Goal: Contribute content: Contribute content

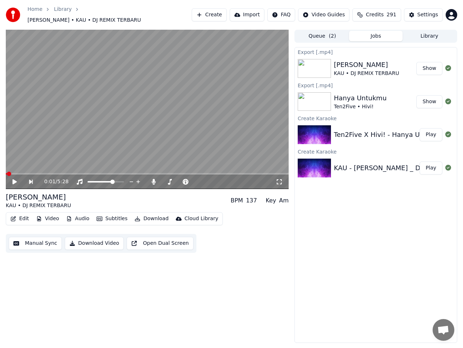
click at [421, 33] on button "Library" at bounding box center [430, 36] width 54 height 10
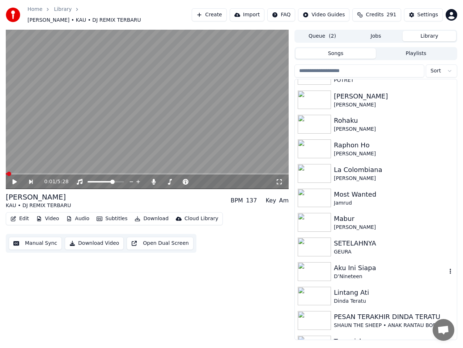
scroll to position [200, 0]
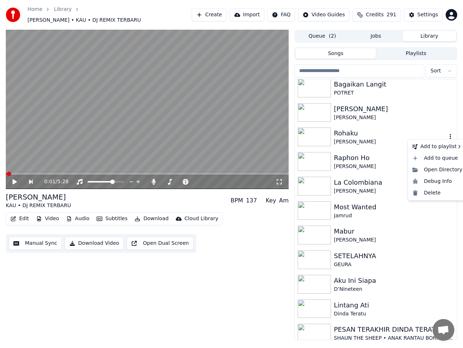
click at [447, 133] on icon "button" at bounding box center [450, 136] width 7 height 6
click at [429, 194] on div "Delete" at bounding box center [437, 193] width 56 height 12
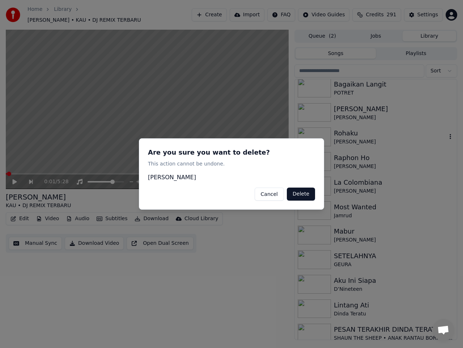
click at [305, 196] on button "Delete" at bounding box center [301, 193] width 28 height 13
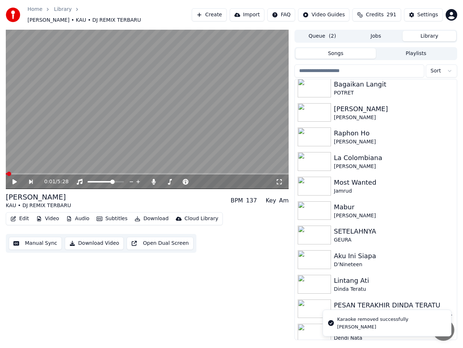
click at [225, 15] on button "Create" at bounding box center [209, 14] width 35 height 13
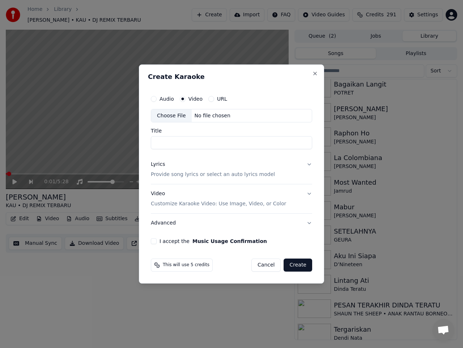
click at [177, 117] on div "Choose File" at bounding box center [171, 115] width 41 height 13
type input "**********"
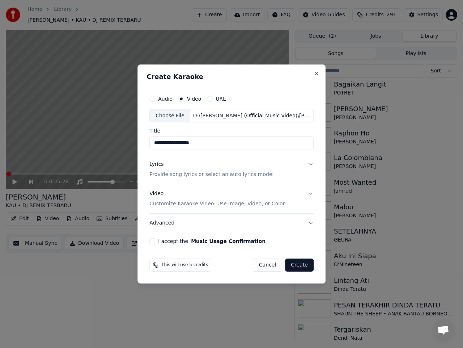
click at [310, 163] on button "Lyrics Provide song lyrics or select an auto lyrics model" at bounding box center [231, 169] width 164 height 29
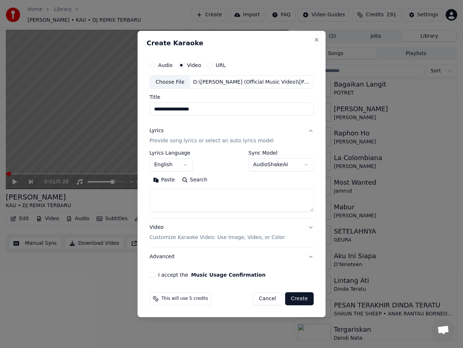
click at [184, 165] on body "**********" at bounding box center [231, 174] width 463 height 348
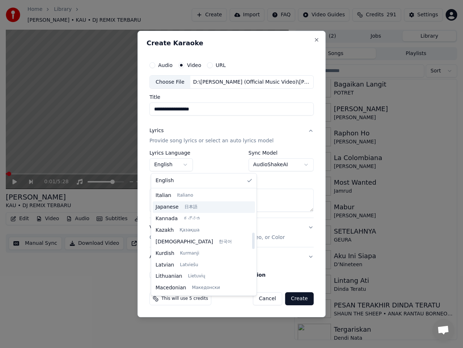
scroll to position [253, 0]
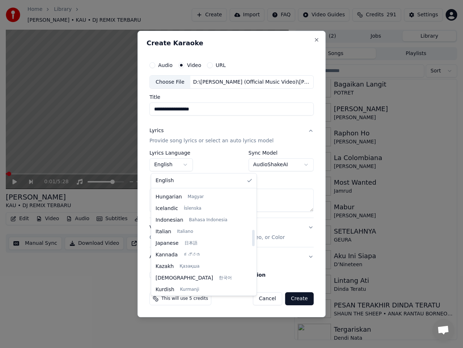
select select "**"
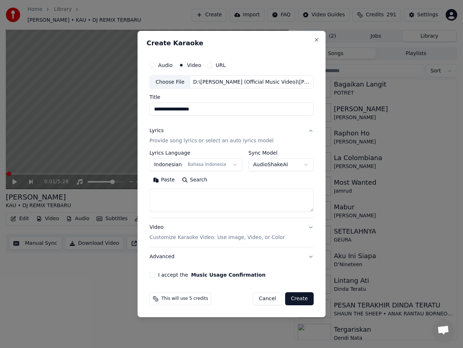
click at [199, 203] on textarea at bounding box center [231, 200] width 164 height 23
paste textarea "**********"
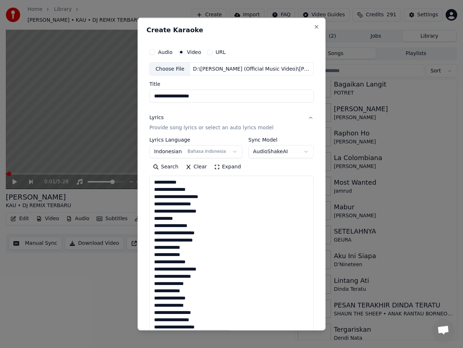
scroll to position [414, 0]
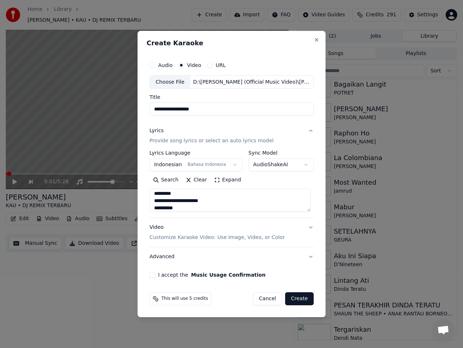
type textarea "**********"
click at [155, 276] on button "I accept the Music Usage Confirmation" at bounding box center [152, 275] width 6 height 6
click at [295, 300] on button "Create" at bounding box center [299, 298] width 29 height 13
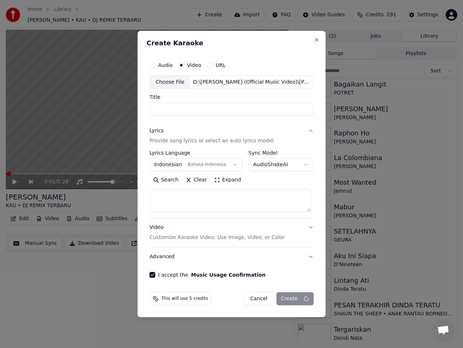
scroll to position [0, 0]
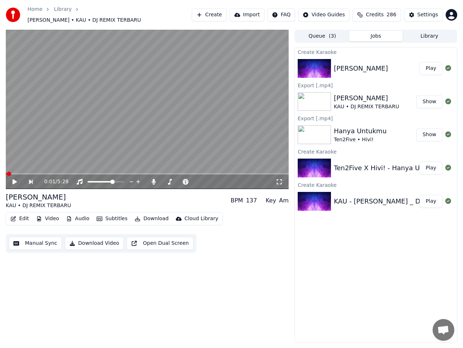
click at [226, 15] on button "Create" at bounding box center [209, 14] width 35 height 13
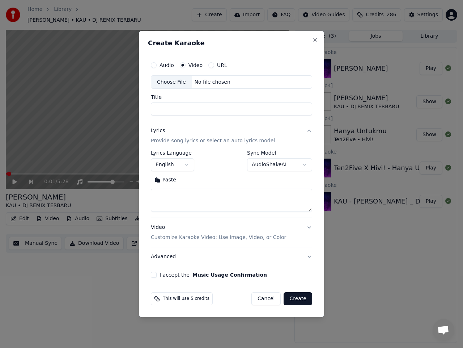
click at [181, 83] on div "Choose File" at bounding box center [171, 82] width 41 height 13
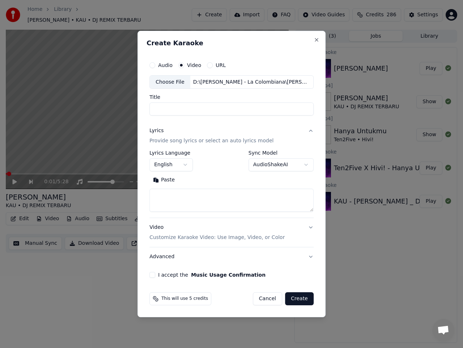
type input "**********"
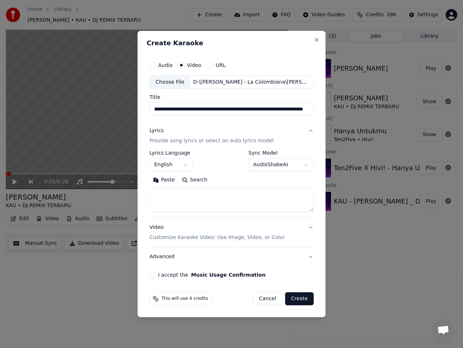
click at [188, 166] on body "**********" at bounding box center [231, 174] width 463 height 348
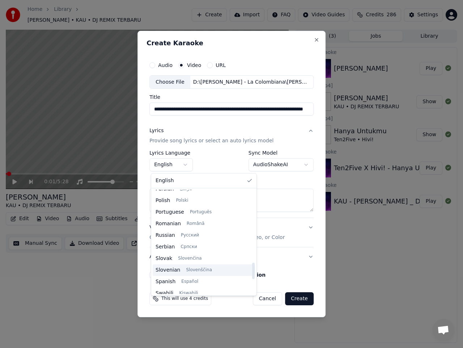
scroll to position [470, 0]
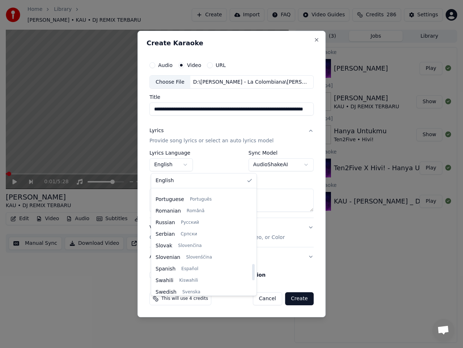
select select "**"
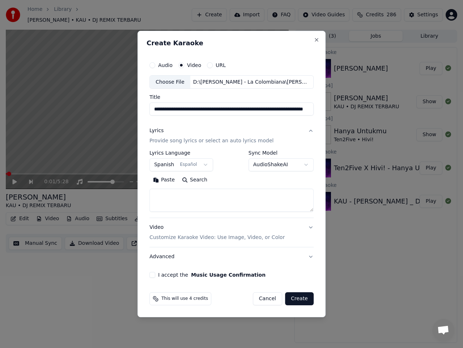
click at [201, 202] on textarea at bounding box center [231, 200] width 164 height 23
paste textarea "**********"
type textarea "**********"
click at [153, 278] on div "**********" at bounding box center [231, 168] width 170 height 226
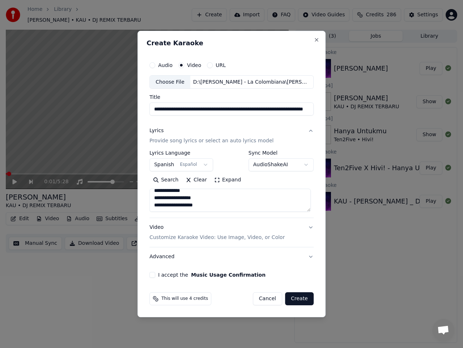
click at [154, 276] on button "I accept the Music Usage Confirmation" at bounding box center [152, 275] width 6 height 6
click at [297, 298] on button "Create" at bounding box center [299, 298] width 29 height 13
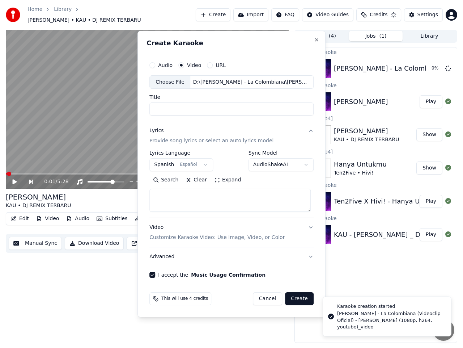
scroll to position [0, 0]
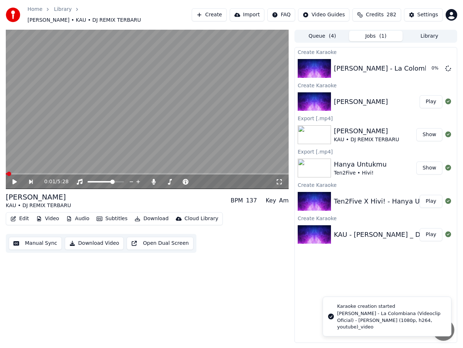
click at [429, 99] on button "Play" at bounding box center [431, 101] width 23 height 13
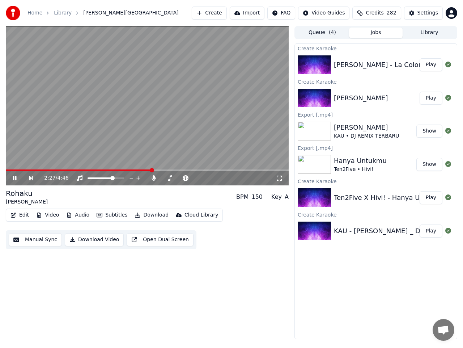
click at [138, 169] on span at bounding box center [79, 169] width 146 height 1
click at [135, 171] on div "2:23 / 4:46" at bounding box center [147, 178] width 283 height 14
click at [135, 170] on span at bounding box center [70, 169] width 129 height 1
click at [16, 178] on icon at bounding box center [15, 178] width 4 height 4
click at [37, 239] on button "Manual Sync" at bounding box center [35, 239] width 53 height 13
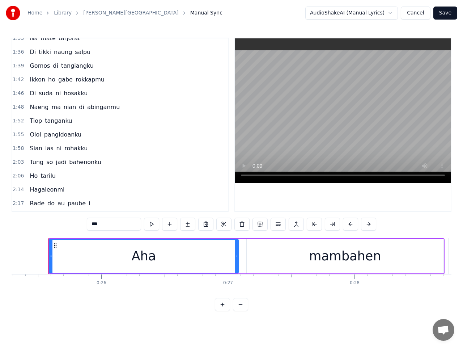
scroll to position [253, 0]
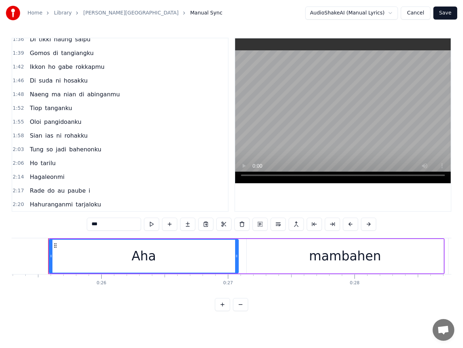
click at [18, 176] on span "2:14" at bounding box center [18, 176] width 11 height 7
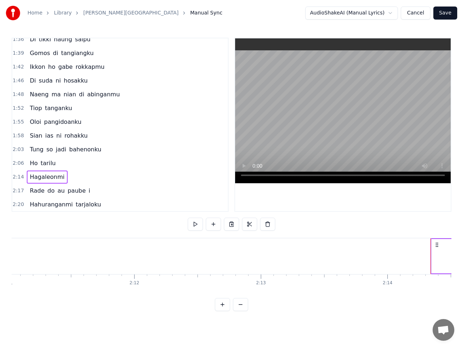
scroll to position [0, 16970]
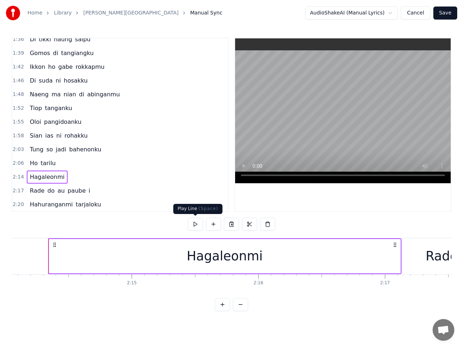
click at [199, 224] on button at bounding box center [195, 223] width 15 height 13
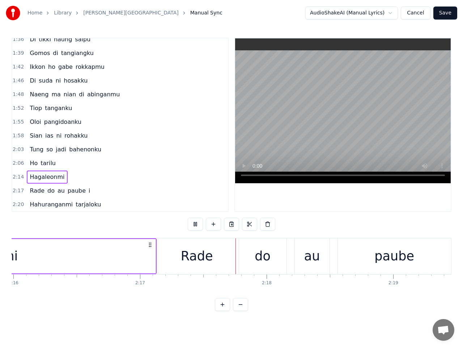
scroll to position [0, 17349]
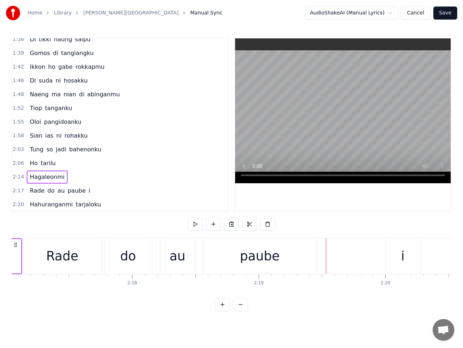
click at [254, 255] on div "paube" at bounding box center [260, 255] width 40 height 19
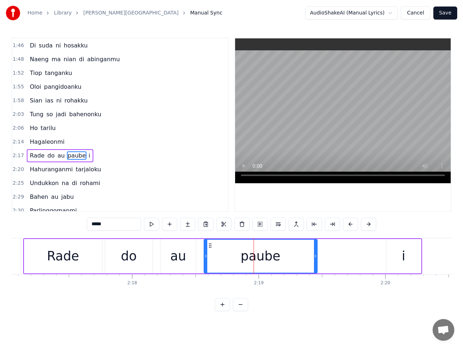
scroll to position [319, 0]
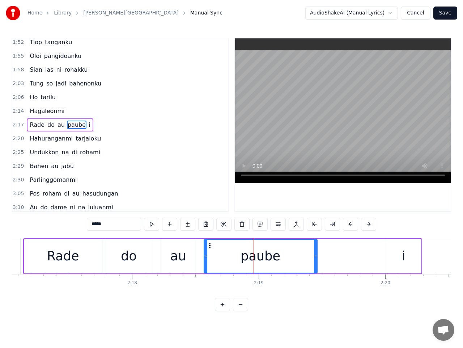
click at [346, 259] on div "Rade do au paube i" at bounding box center [222, 256] width 399 height 36
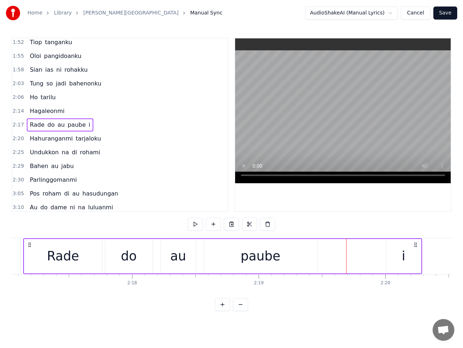
click at [269, 258] on div "paube" at bounding box center [261, 255] width 40 height 19
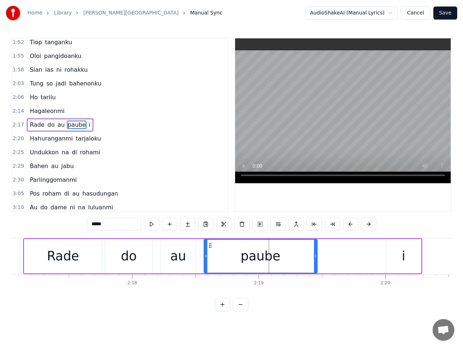
click at [368, 252] on div "Rade do au paube i" at bounding box center [222, 256] width 399 height 36
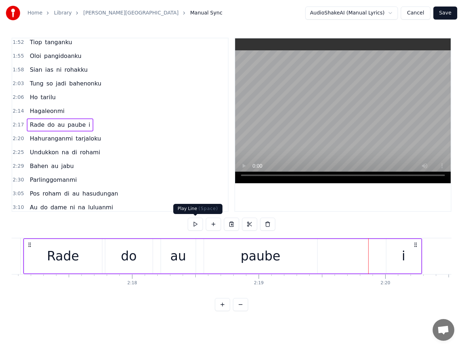
click at [198, 225] on button at bounding box center [195, 223] width 15 height 13
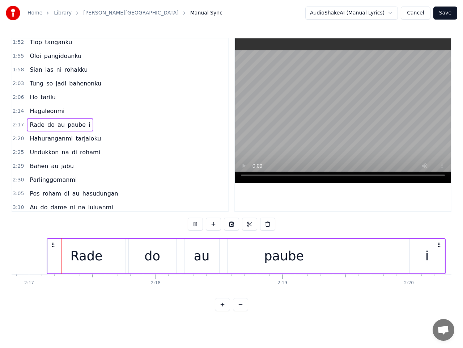
scroll to position [0, 17324]
click at [267, 260] on div "paube" at bounding box center [285, 256] width 113 height 34
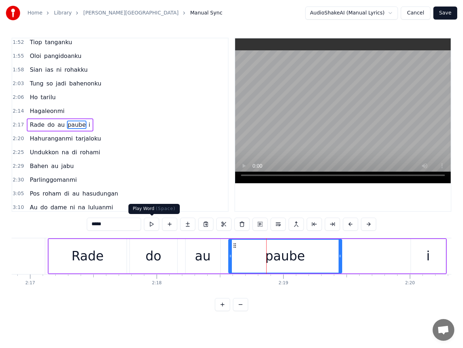
click at [151, 224] on button at bounding box center [151, 223] width 15 height 13
click at [321, 262] on div "paube" at bounding box center [285, 255] width 112 height 33
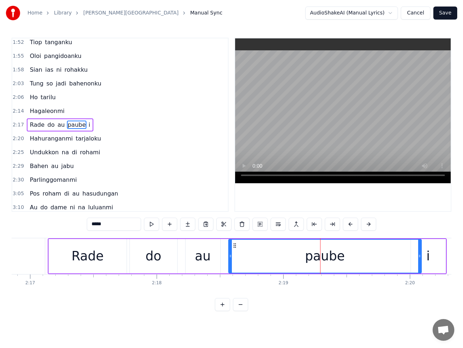
drag, startPoint x: 339, startPoint y: 256, endPoint x: 419, endPoint y: 257, distance: 79.6
click at [419, 257] on icon at bounding box center [419, 256] width 3 height 6
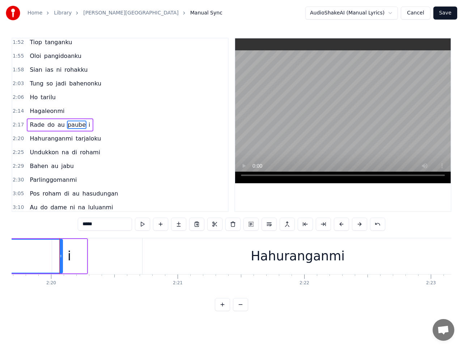
scroll to position [0, 17695]
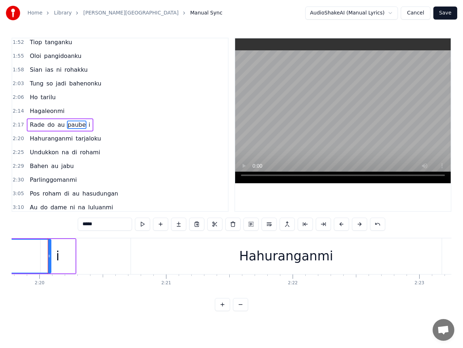
click at [17, 125] on span "2:17" at bounding box center [18, 124] width 11 height 7
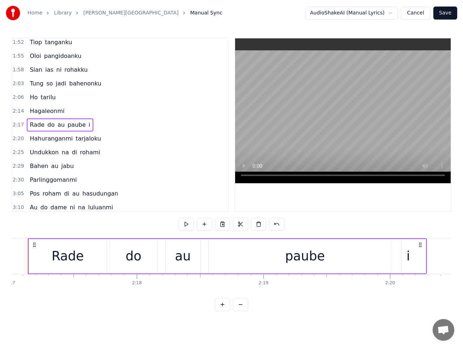
scroll to position [0, 17324]
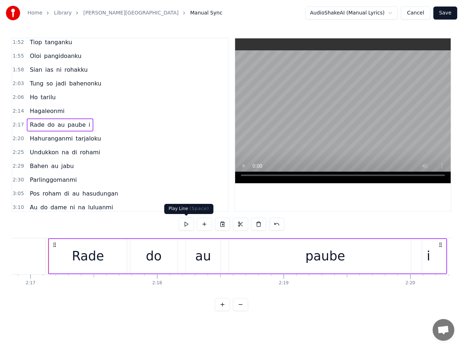
click at [187, 221] on button at bounding box center [186, 223] width 15 height 13
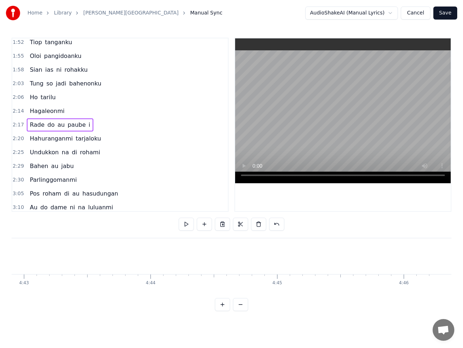
scroll to position [0, 35815]
click at [443, 12] on button "Save" at bounding box center [445, 13] width 24 height 13
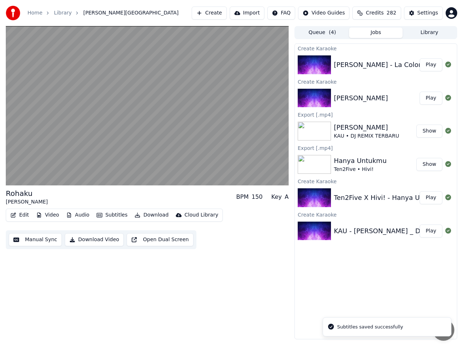
click at [99, 240] on button "Download Video" at bounding box center [94, 239] width 59 height 13
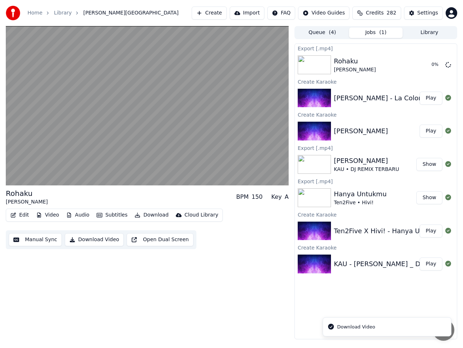
click at [428, 98] on button "Play" at bounding box center [431, 98] width 23 height 13
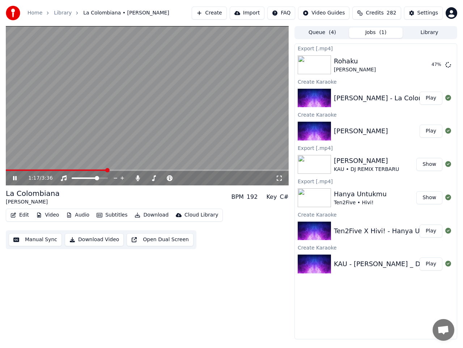
click at [44, 240] on button "Manual Sync" at bounding box center [35, 239] width 53 height 13
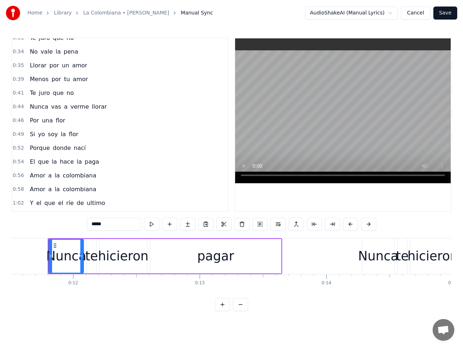
scroll to position [181, 0]
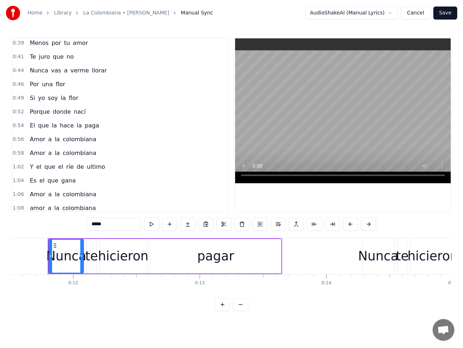
click at [20, 152] on span "0:58" at bounding box center [18, 152] width 11 height 7
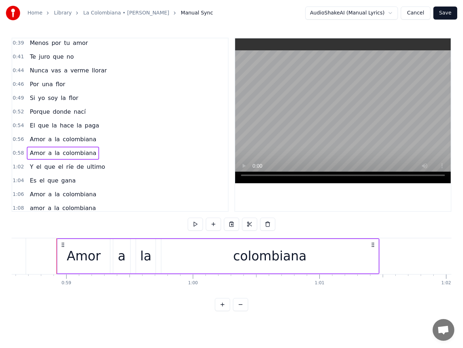
scroll to position [0, 7423]
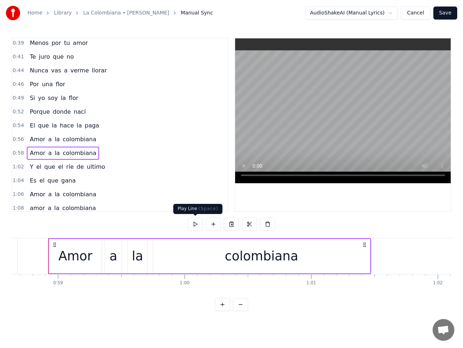
click at [197, 224] on button at bounding box center [195, 223] width 15 height 13
click at [17, 209] on span "1:08" at bounding box center [18, 207] width 11 height 7
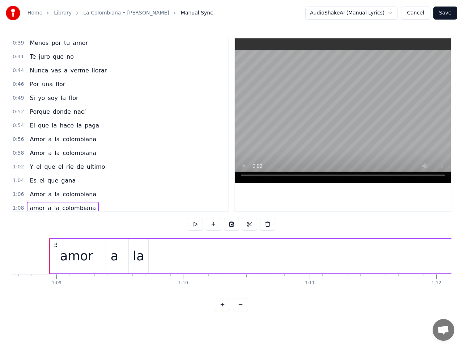
scroll to position [0, 8691]
click at [193, 223] on button at bounding box center [195, 223] width 15 height 13
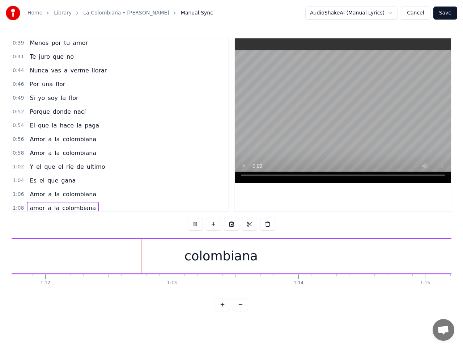
scroll to position [0, 9081]
click at [197, 223] on button at bounding box center [195, 223] width 15 height 13
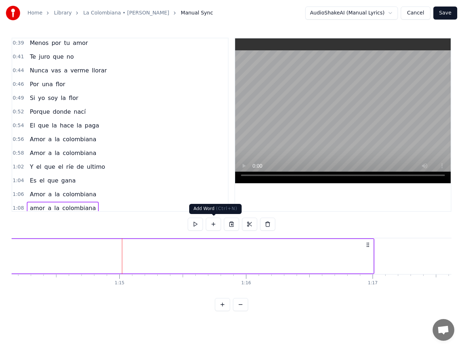
scroll to position [0, 9461]
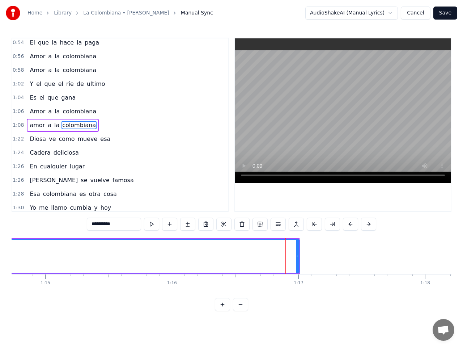
scroll to position [264, 0]
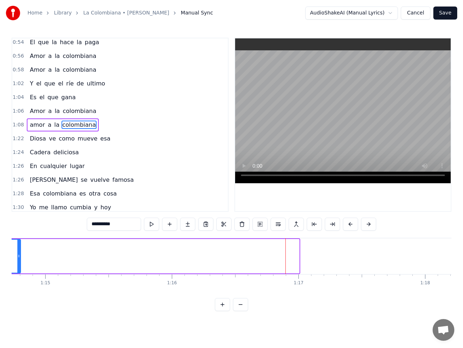
drag, startPoint x: 297, startPoint y: 255, endPoint x: 18, endPoint y: 244, distance: 278.7
click at [18, 244] on div at bounding box center [18, 255] width 3 height 33
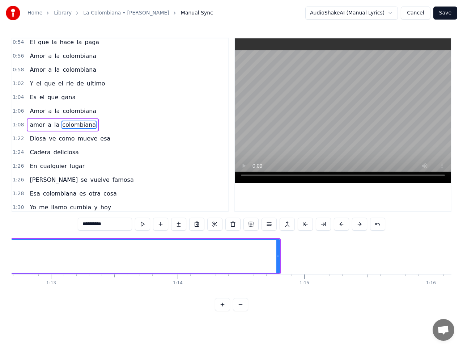
scroll to position [0, 9199]
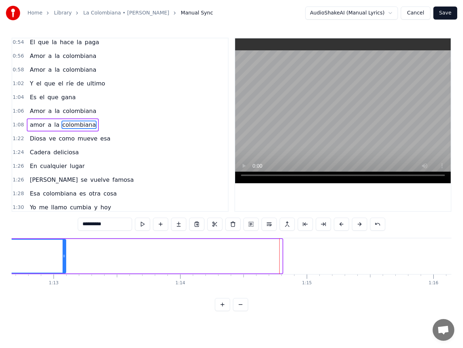
drag, startPoint x: 281, startPoint y: 256, endPoint x: 64, endPoint y: 269, distance: 216.7
click at [64, 269] on div at bounding box center [64, 255] width 3 height 33
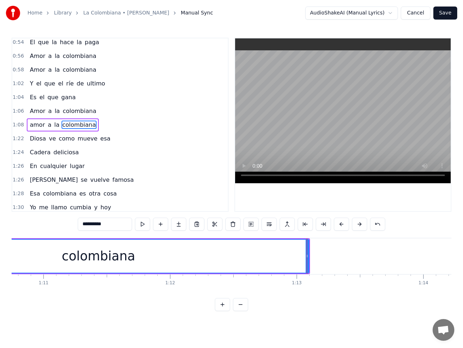
scroll to position [0, 8939]
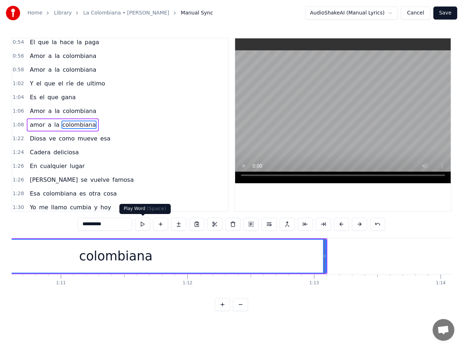
click at [142, 223] on button at bounding box center [142, 223] width 15 height 13
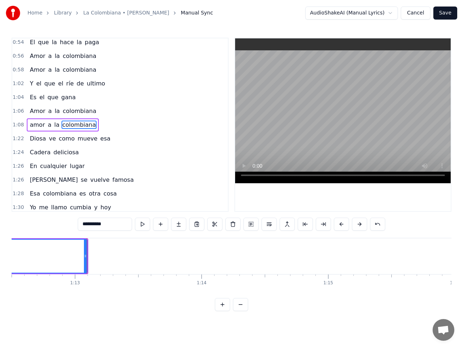
scroll to position [0, 9190]
click at [17, 109] on span "1:06" at bounding box center [18, 110] width 11 height 7
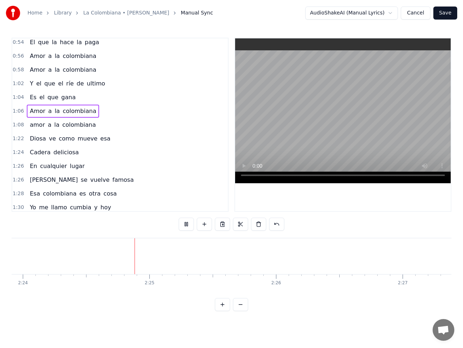
scroll to position [0, 18229]
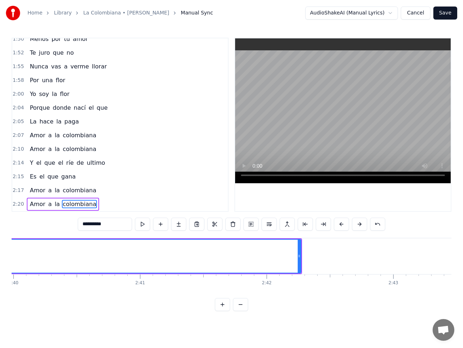
scroll to position [0, 20263]
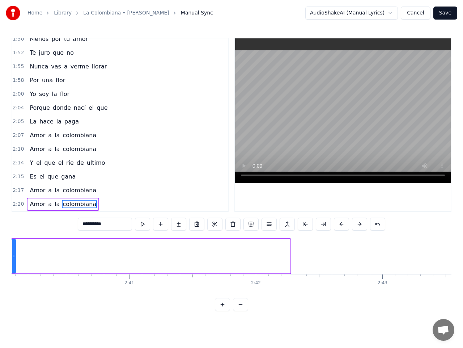
drag, startPoint x: 289, startPoint y: 255, endPoint x: 14, endPoint y: 258, distance: 274.2
click at [14, 258] on icon at bounding box center [13, 256] width 3 height 6
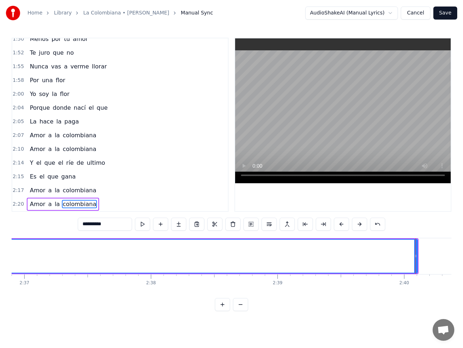
scroll to position [0, 19853]
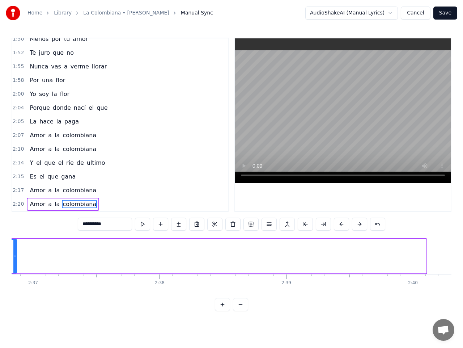
drag, startPoint x: 424, startPoint y: 256, endPoint x: 14, endPoint y: 266, distance: 410.6
click at [14, 266] on div at bounding box center [14, 255] width 3 height 33
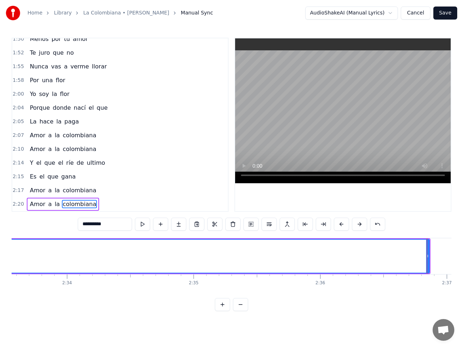
scroll to position [0, 19428]
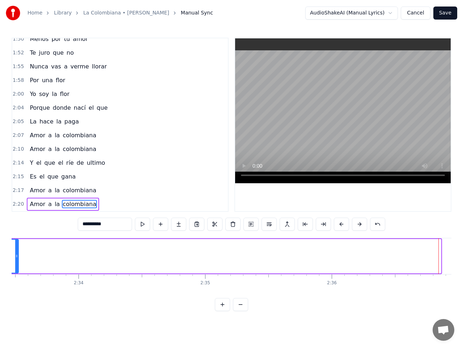
drag, startPoint x: 440, startPoint y: 258, endPoint x: 18, endPoint y: 264, distance: 422.5
click at [18, 264] on div at bounding box center [16, 255] width 3 height 33
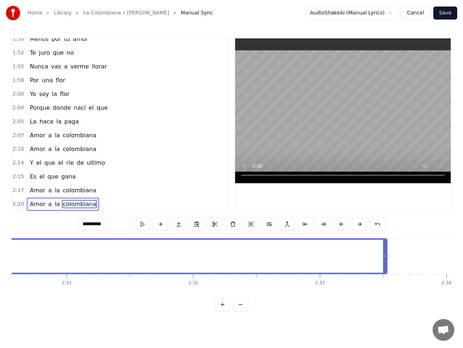
scroll to position [0, 19051]
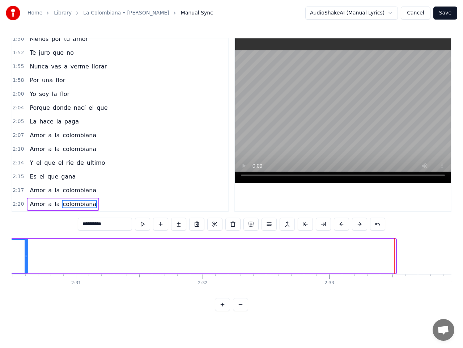
drag, startPoint x: 393, startPoint y: 255, endPoint x: 21, endPoint y: 260, distance: 372.6
click at [25, 257] on icon at bounding box center [26, 256] width 3 height 6
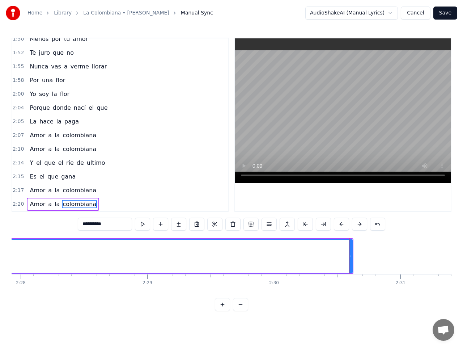
scroll to position [0, 18724]
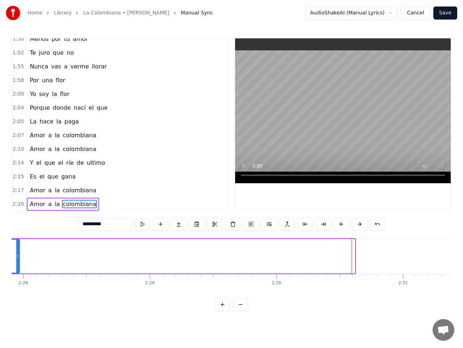
drag, startPoint x: 353, startPoint y: 258, endPoint x: 18, endPoint y: 264, distance: 335.4
click at [18, 264] on div at bounding box center [17, 255] width 3 height 33
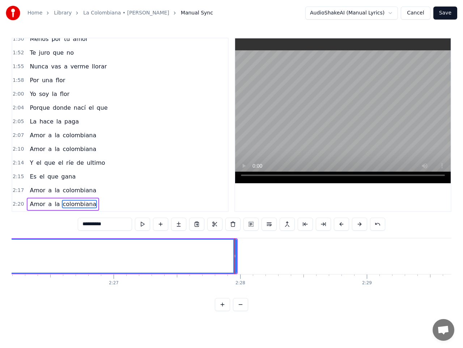
scroll to position [0, 18505]
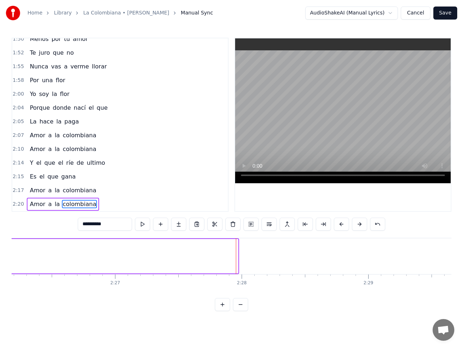
drag, startPoint x: 237, startPoint y: 256, endPoint x: 5, endPoint y: 272, distance: 232.4
click at [5, 272] on div "Home Library [GEOGRAPHIC_DATA] • [PERSON_NAME] Manual Sync AudioShakeAI (Manual…" at bounding box center [231, 155] width 463 height 311
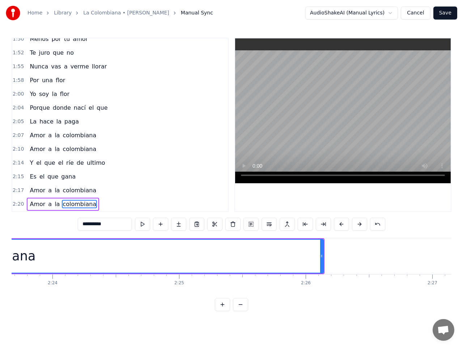
scroll to position [0, 18187]
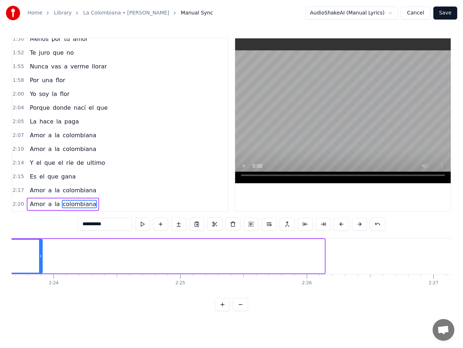
drag, startPoint x: 323, startPoint y: 256, endPoint x: 37, endPoint y: 269, distance: 286.4
click at [39, 266] on div at bounding box center [40, 255] width 3 height 33
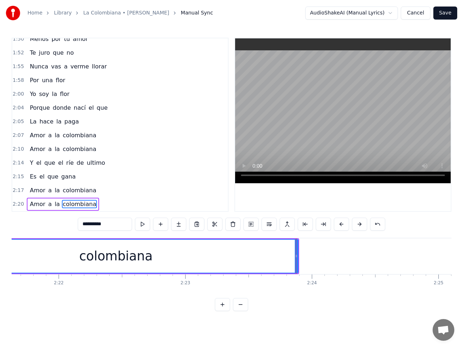
scroll to position [0, 17916]
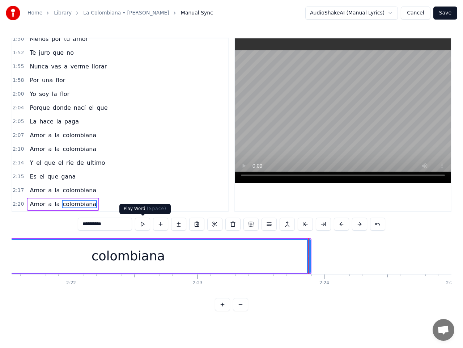
click at [141, 226] on button at bounding box center [142, 223] width 15 height 13
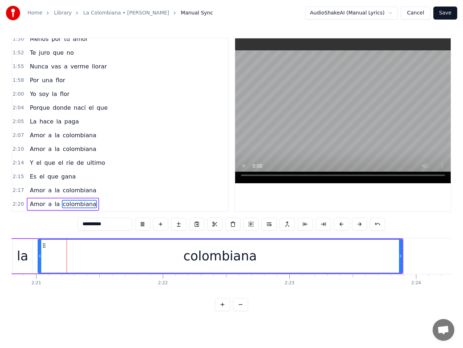
scroll to position [0, 17814]
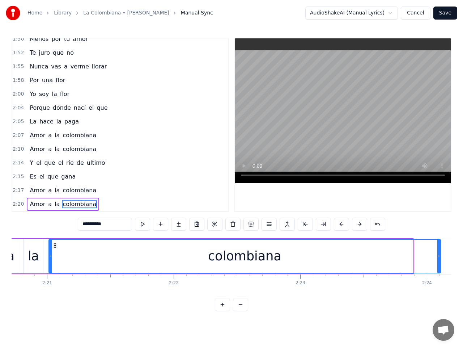
drag, startPoint x: 411, startPoint y: 258, endPoint x: 439, endPoint y: 255, distance: 28.0
click at [439, 255] on icon at bounding box center [438, 256] width 3 height 6
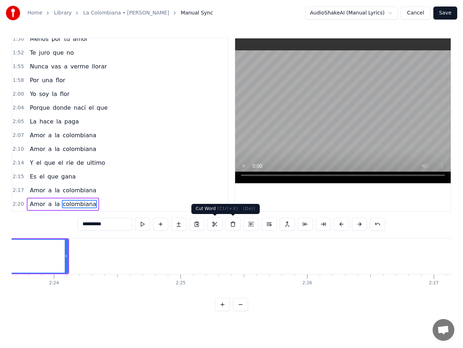
scroll to position [0, 18204]
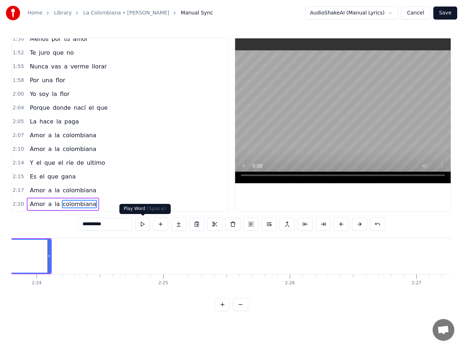
click at [143, 225] on button at bounding box center [142, 223] width 15 height 13
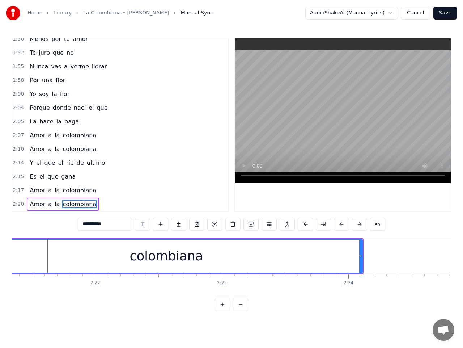
scroll to position [0, 17874]
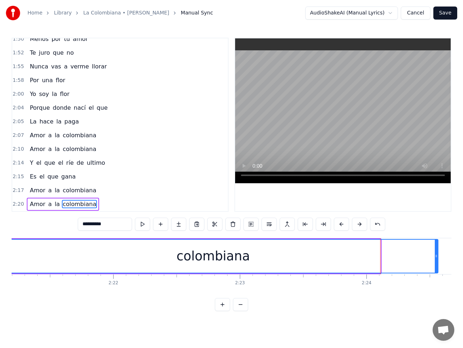
drag, startPoint x: 379, startPoint y: 257, endPoint x: 437, endPoint y: 255, distance: 57.5
click at [437, 255] on icon at bounding box center [436, 256] width 3 height 6
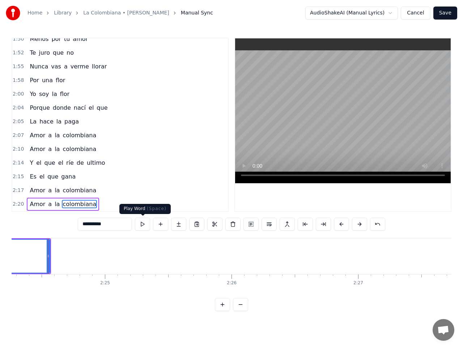
click at [143, 222] on button at bounding box center [142, 223] width 15 height 13
click at [442, 14] on button "Save" at bounding box center [445, 13] width 24 height 13
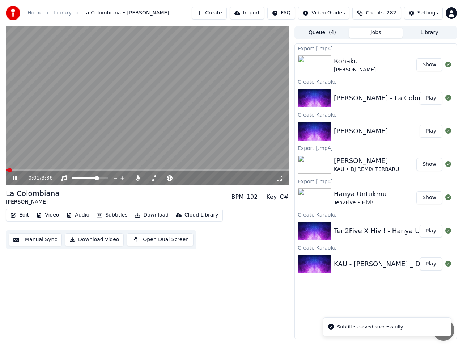
click at [103, 240] on button "Download Video" at bounding box center [94, 239] width 59 height 13
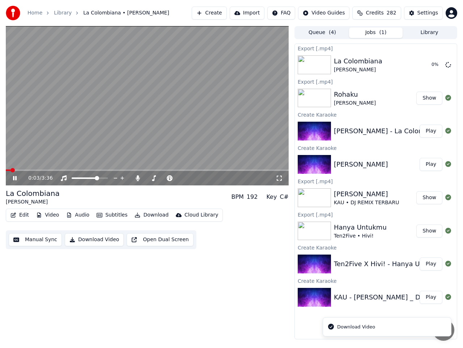
click at [14, 178] on icon at bounding box center [15, 178] width 4 height 4
click at [429, 100] on button "Show" at bounding box center [429, 98] width 26 height 13
click at [212, 10] on button "Create" at bounding box center [209, 13] width 35 height 13
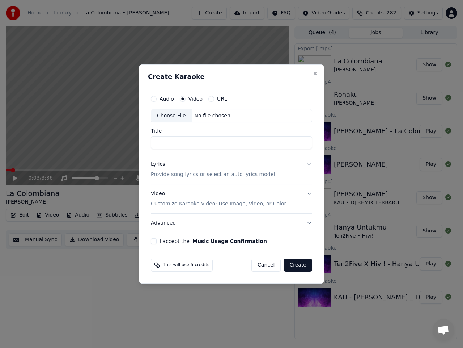
click at [221, 96] on label "URL" at bounding box center [222, 98] width 10 height 5
click at [214, 96] on button "URL" at bounding box center [211, 99] width 6 height 6
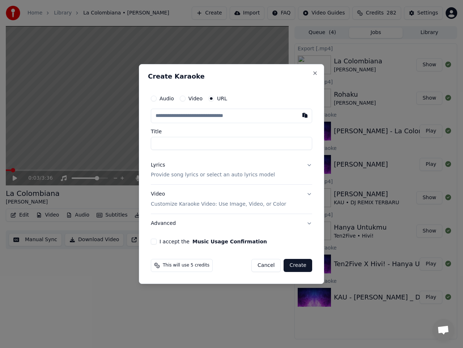
click at [217, 115] on input "text" at bounding box center [231, 116] width 161 height 14
paste input "**********"
type input "**********"
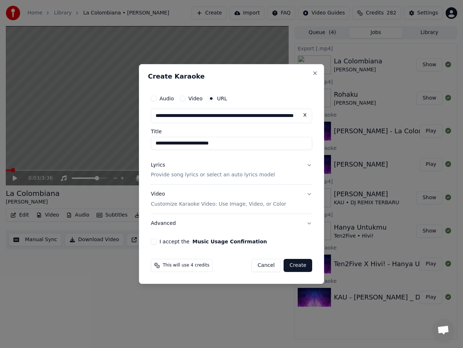
type input "**********"
click at [309, 166] on button "Lyrics Provide song lyrics or select an auto lyrics model" at bounding box center [231, 170] width 161 height 29
type input "**********"
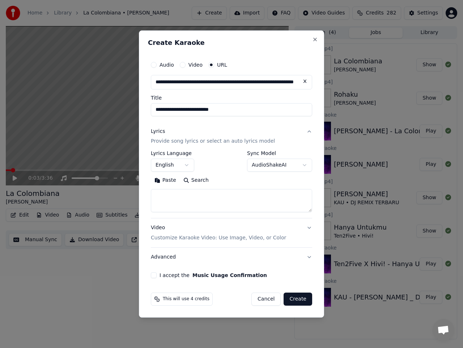
click at [184, 164] on body "**********" at bounding box center [231, 174] width 463 height 348
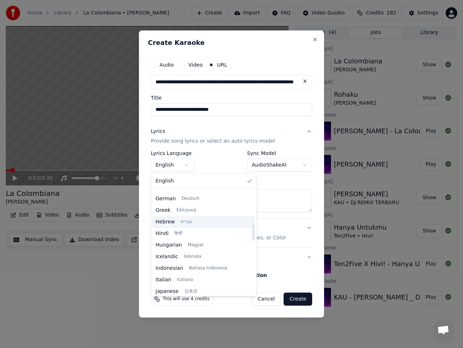
scroll to position [217, 0]
select select "**"
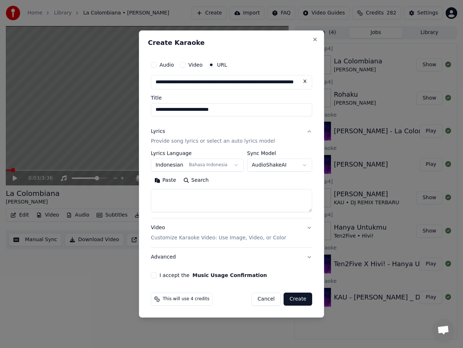
click at [203, 196] on textarea at bounding box center [231, 200] width 161 height 23
paste textarea "**********"
type textarea "**********"
click at [152, 276] on button "I accept the Music Usage Confirmation" at bounding box center [154, 275] width 6 height 6
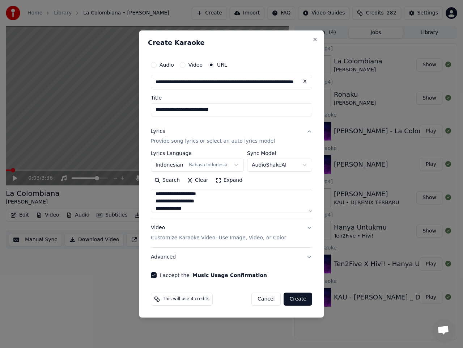
click at [297, 301] on button "Create" at bounding box center [298, 298] width 29 height 13
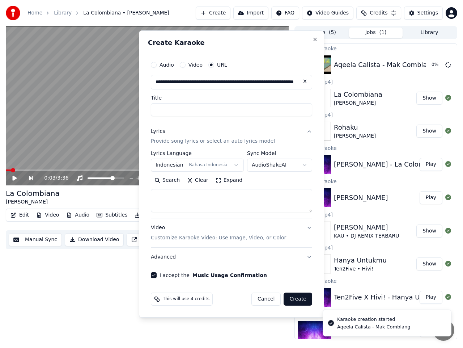
scroll to position [0, 0]
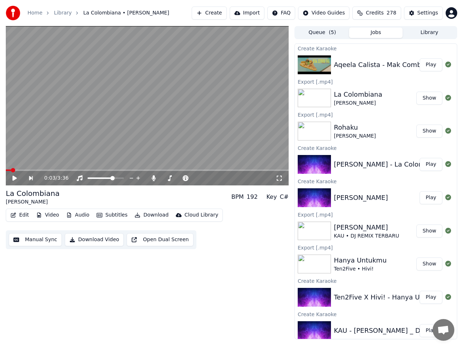
click at [225, 14] on button "Create" at bounding box center [209, 13] width 35 height 13
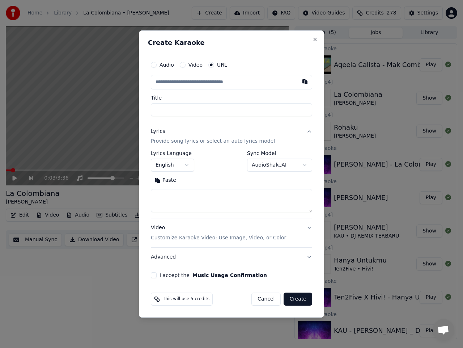
click at [219, 81] on input "text" at bounding box center [231, 82] width 161 height 14
type input "**********"
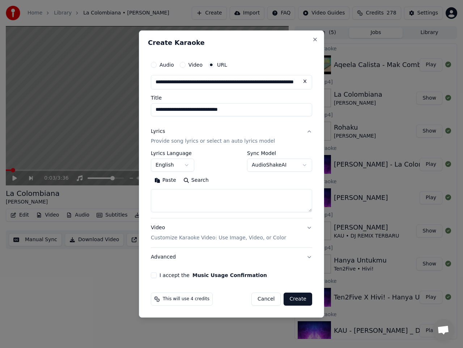
type input "**********"
click at [187, 164] on body "**********" at bounding box center [231, 174] width 463 height 348
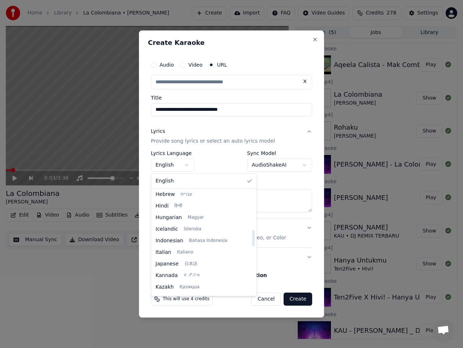
scroll to position [253, 0]
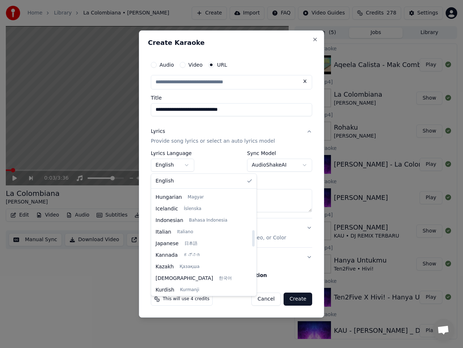
select select "**"
type input "**********"
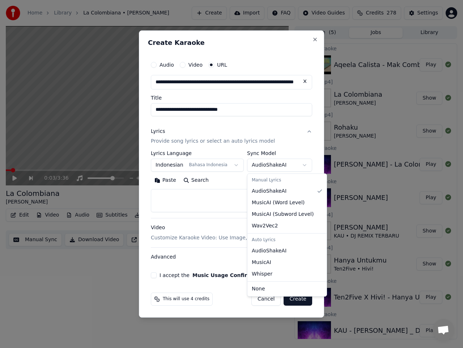
click at [290, 165] on body "**********" at bounding box center [231, 174] width 463 height 348
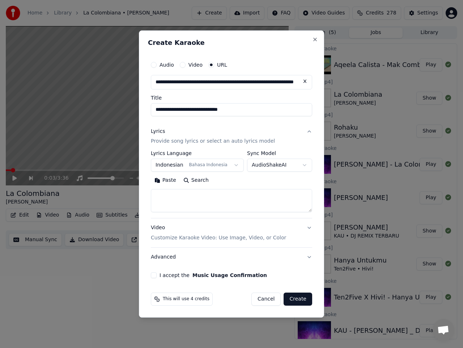
click at [292, 164] on body "**********" at bounding box center [231, 174] width 463 height 348
click at [193, 197] on textarea at bounding box center [231, 200] width 161 height 23
paste textarea "**********"
type textarea "**********"
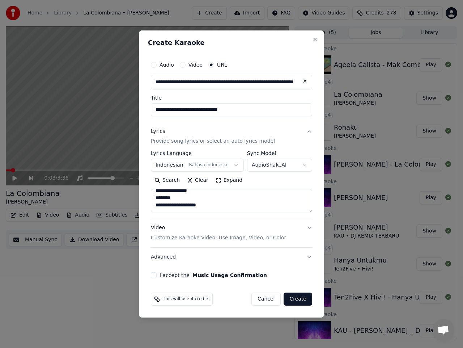
click at [154, 272] on button "I accept the Music Usage Confirmation" at bounding box center [154, 275] width 6 height 6
click at [300, 300] on button "Create" at bounding box center [298, 298] width 29 height 13
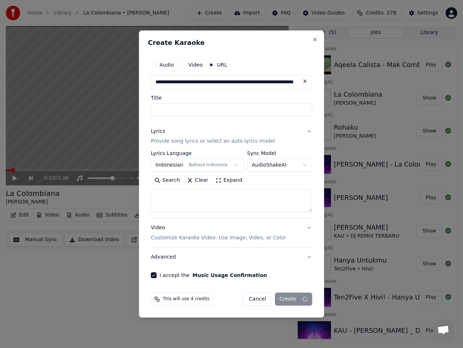
scroll to position [0, 0]
select select
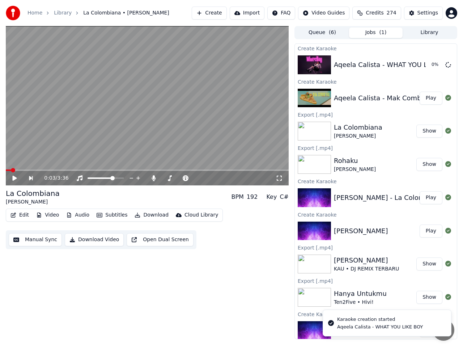
click at [427, 100] on button "Play" at bounding box center [431, 98] width 23 height 13
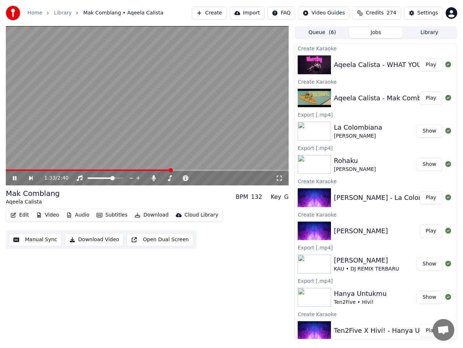
click at [16, 176] on icon at bounding box center [15, 178] width 4 height 4
click at [41, 238] on button "Manual Sync" at bounding box center [35, 239] width 53 height 13
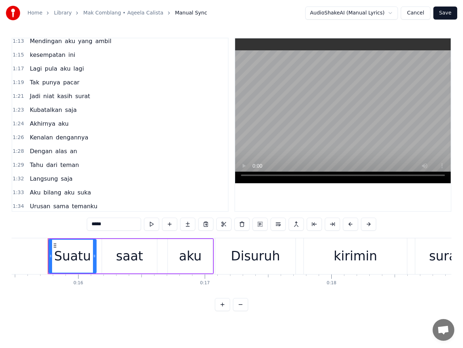
scroll to position [362, 0]
click at [19, 151] on span "1:28" at bounding box center [18, 150] width 11 height 7
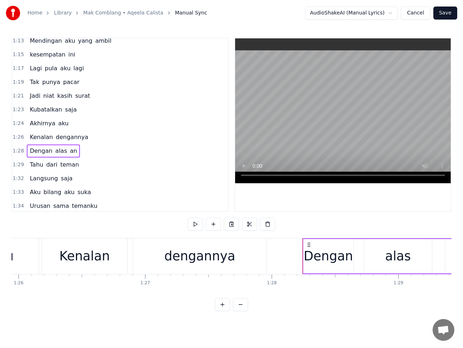
scroll to position [0, 11134]
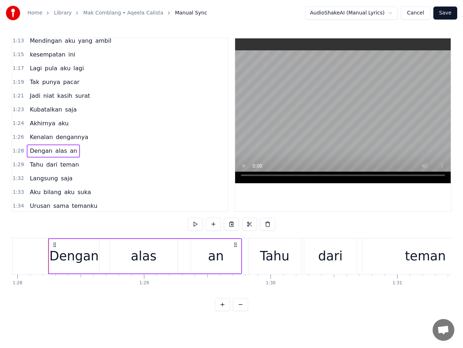
click at [90, 258] on div "Dengan" at bounding box center [75, 255] width 50 height 19
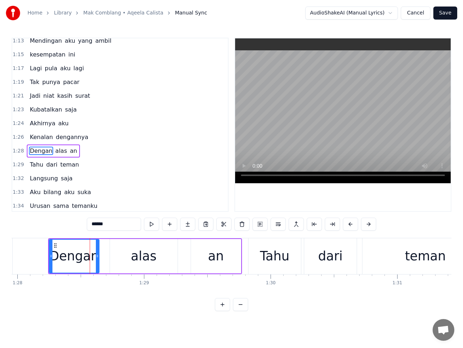
scroll to position [388, 0]
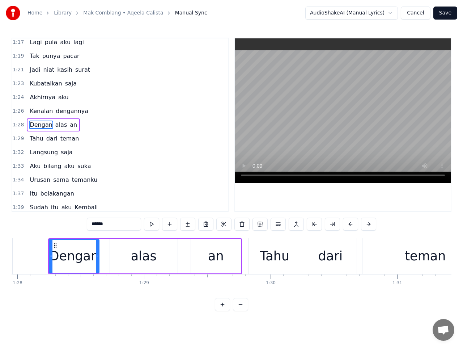
click at [125, 253] on div "alas" at bounding box center [144, 256] width 68 height 34
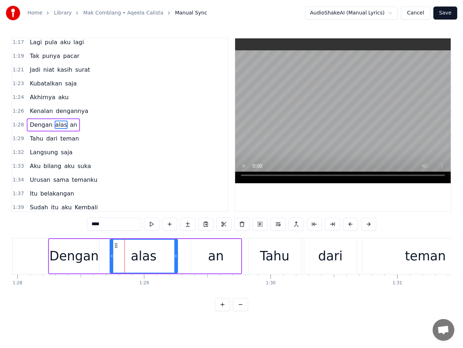
click at [197, 253] on div "an" at bounding box center [216, 256] width 50 height 34
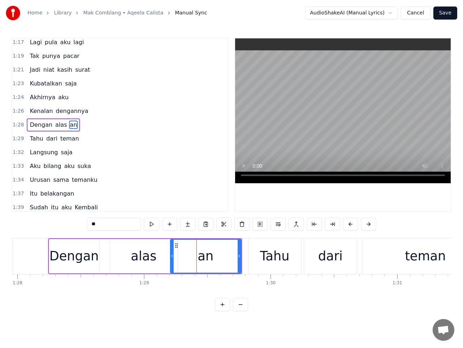
drag, startPoint x: 192, startPoint y: 255, endPoint x: 171, endPoint y: 255, distance: 21.7
click at [171, 255] on icon at bounding box center [172, 256] width 3 height 6
click at [149, 256] on div "alas" at bounding box center [144, 255] width 26 height 19
type input "****"
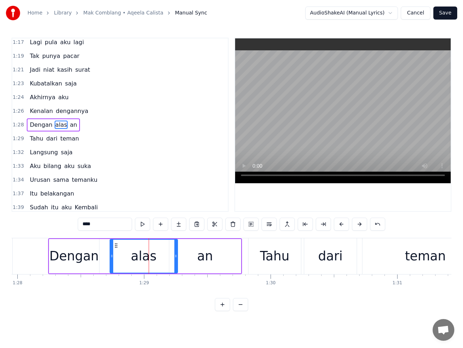
click at [18, 125] on span "1:28" at bounding box center [18, 124] width 11 height 7
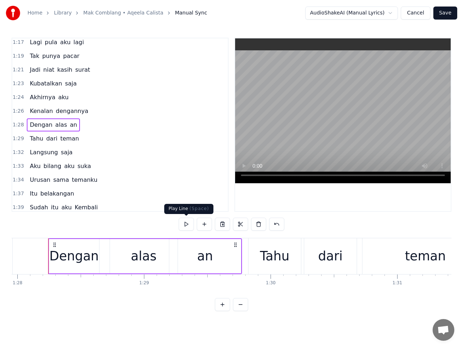
click at [185, 225] on button at bounding box center [186, 223] width 15 height 13
click at [148, 256] on div "alas" at bounding box center [144, 255] width 26 height 19
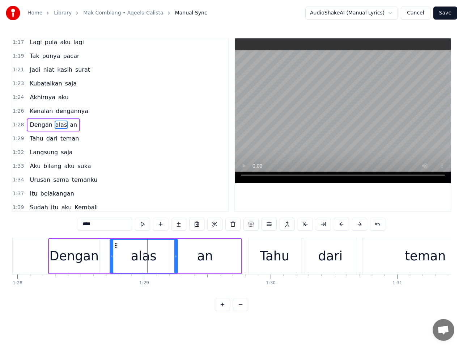
click at [148, 256] on div "alas" at bounding box center [144, 255] width 26 height 19
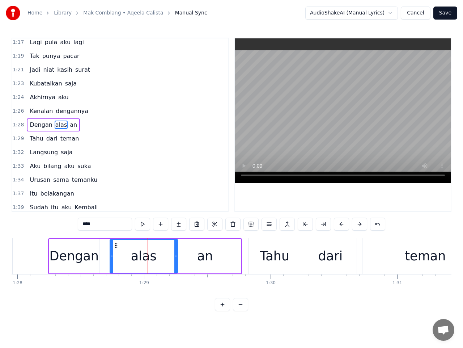
click at [148, 256] on div "alas" at bounding box center [144, 255] width 26 height 19
click at [136, 257] on div "alas" at bounding box center [144, 255] width 26 height 19
click at [92, 223] on input "****" at bounding box center [105, 223] width 54 height 13
click at [208, 256] on div "an" at bounding box center [205, 255] width 16 height 19
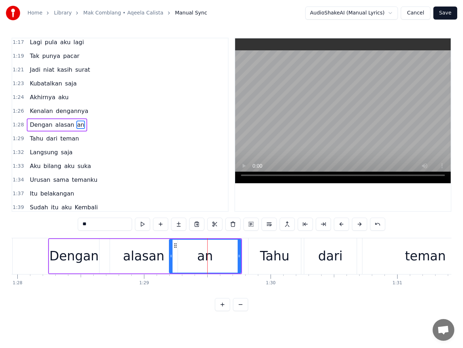
click at [99, 222] on input "**" at bounding box center [105, 223] width 54 height 13
type input "*"
click at [234, 224] on button at bounding box center [232, 223] width 15 height 13
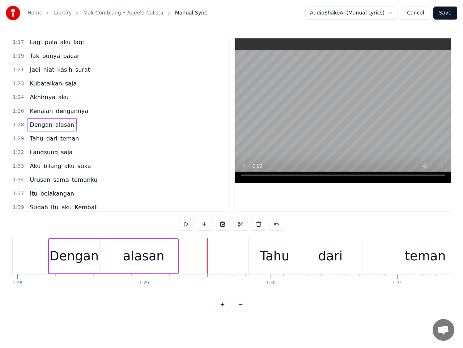
click at [84, 258] on div "Dengan" at bounding box center [75, 255] width 50 height 19
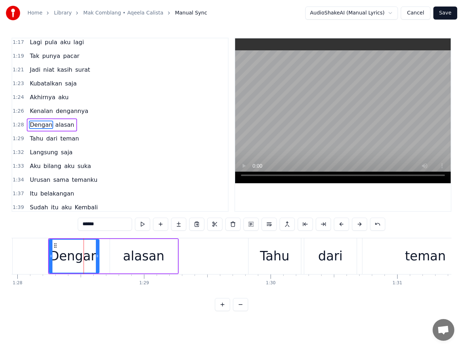
click at [132, 253] on div "alasan" at bounding box center [144, 255] width 42 height 19
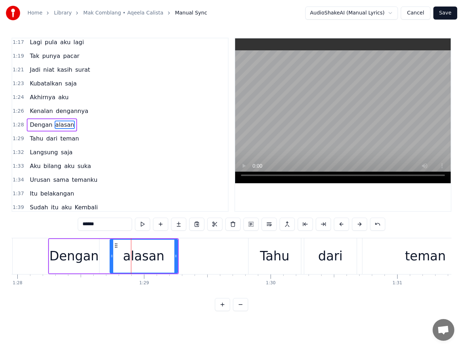
click at [85, 253] on div "Dengan" at bounding box center [75, 255] width 50 height 19
type input "******"
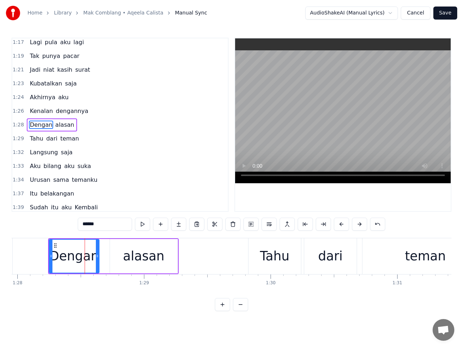
click at [15, 126] on span "1:28" at bounding box center [18, 124] width 11 height 7
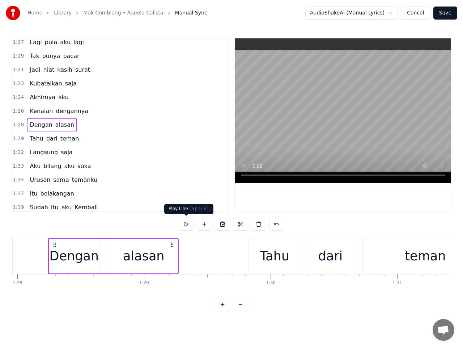
click at [184, 223] on button at bounding box center [186, 223] width 15 height 13
click at [186, 221] on button at bounding box center [186, 223] width 15 height 13
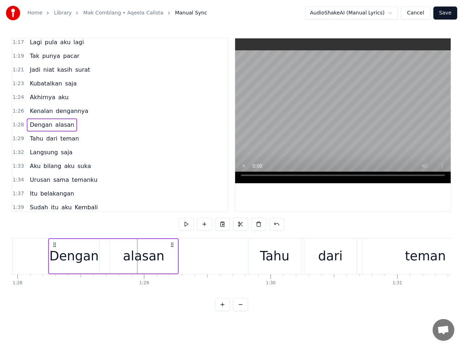
click at [138, 250] on div "alasan" at bounding box center [144, 255] width 42 height 19
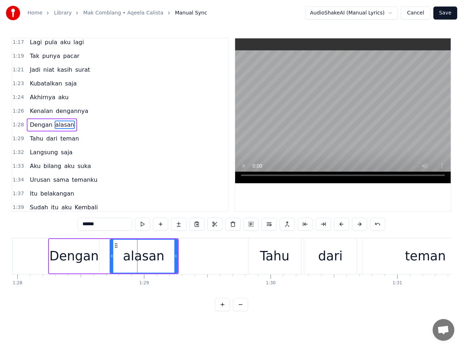
click at [84, 256] on div "Dengan" at bounding box center [75, 255] width 50 height 19
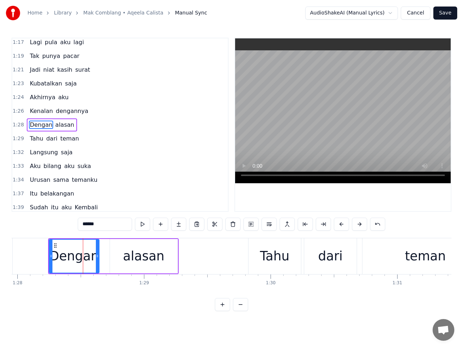
click at [120, 252] on div "alasan" at bounding box center [144, 256] width 68 height 34
type input "******"
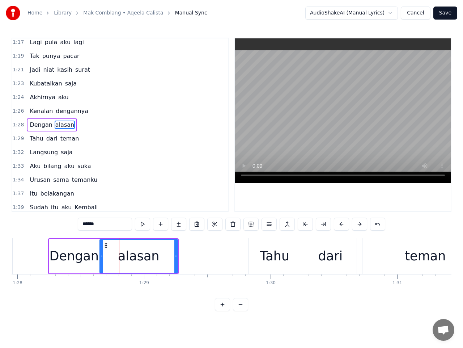
drag, startPoint x: 111, startPoint y: 256, endPoint x: 101, endPoint y: 255, distance: 10.2
click at [101, 255] on icon at bounding box center [101, 256] width 3 height 6
click at [18, 125] on span "1:28" at bounding box center [18, 124] width 11 height 7
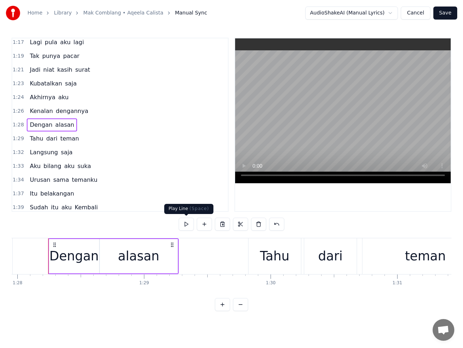
click at [184, 225] on button at bounding box center [186, 223] width 15 height 13
click at [171, 256] on div "alasan" at bounding box center [139, 256] width 78 height 34
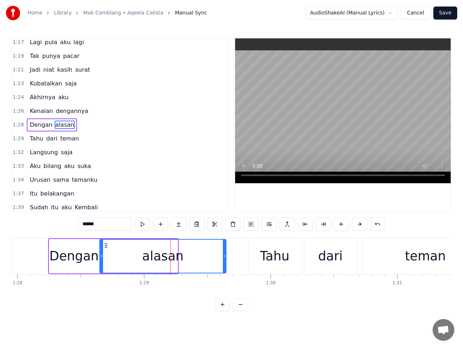
drag, startPoint x: 176, startPoint y: 256, endPoint x: 225, endPoint y: 257, distance: 48.5
click at [225, 257] on icon at bounding box center [224, 256] width 3 height 6
click at [16, 124] on span "1:28" at bounding box center [18, 124] width 11 height 7
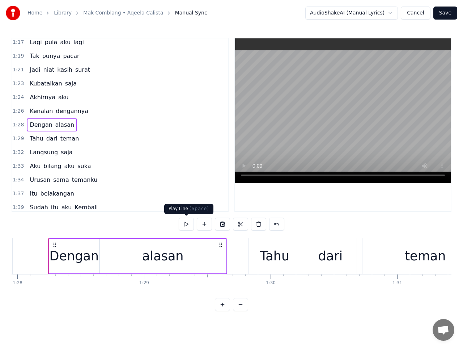
click at [185, 220] on button at bounding box center [186, 223] width 15 height 13
click at [187, 223] on button at bounding box center [186, 223] width 15 height 13
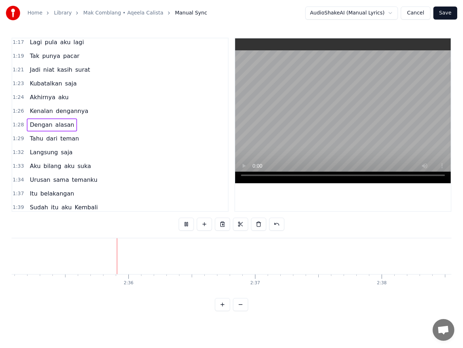
scroll to position [0, 19643]
click at [446, 13] on button "Save" at bounding box center [445, 13] width 24 height 13
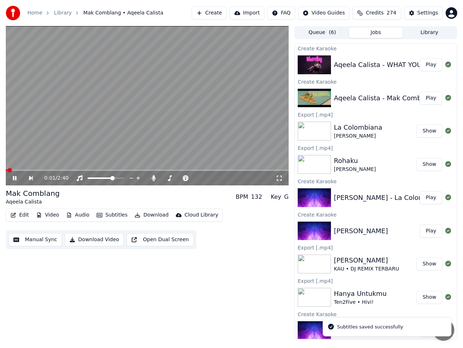
click at [100, 239] on button "Download Video" at bounding box center [94, 239] width 59 height 13
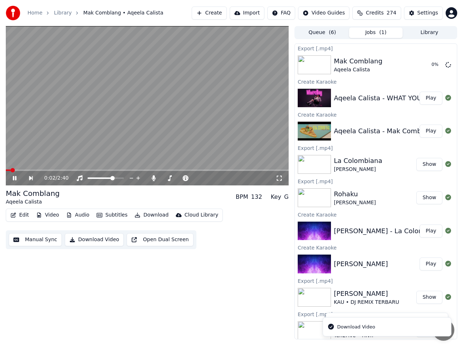
click at [13, 180] on icon at bounding box center [20, 178] width 16 height 6
click at [426, 97] on button "Play" at bounding box center [431, 98] width 23 height 13
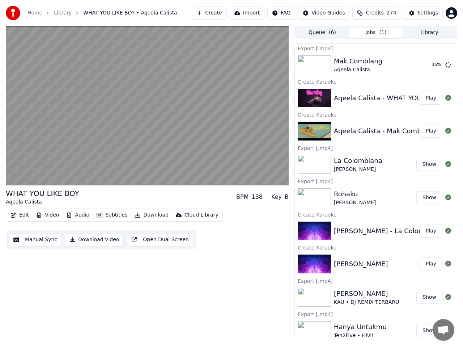
click at [32, 237] on button "Manual Sync" at bounding box center [35, 239] width 53 height 13
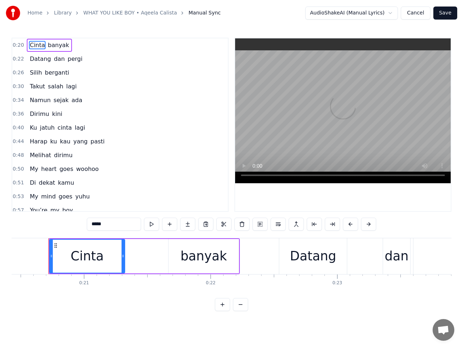
scroll to position [0, 2587]
click at [56, 73] on span "berganti" at bounding box center [57, 72] width 26 height 8
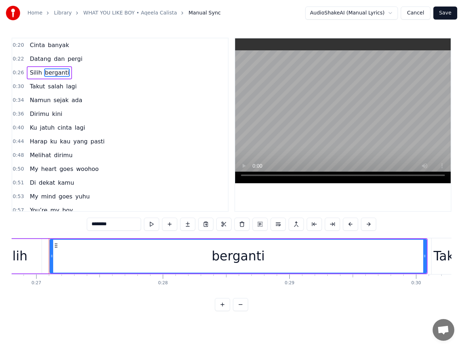
scroll to position [0, 3394]
click at [387, 254] on div "berganti" at bounding box center [237, 255] width 376 height 33
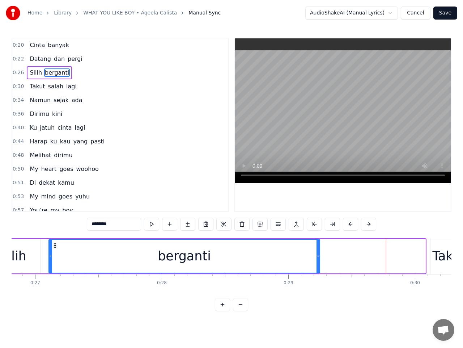
drag, startPoint x: 423, startPoint y: 255, endPoint x: 318, endPoint y: 258, distance: 105.7
click at [318, 258] on icon at bounding box center [317, 256] width 3 height 6
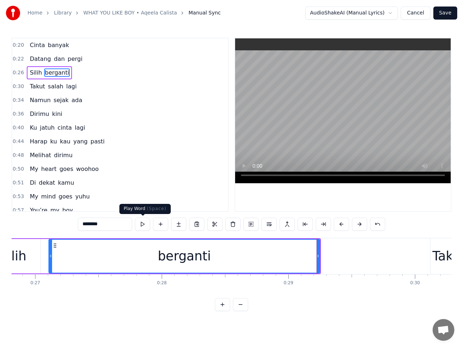
click at [145, 224] on button at bounding box center [142, 223] width 15 height 13
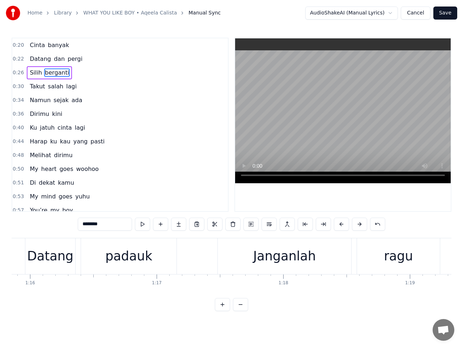
scroll to position [0, 9595]
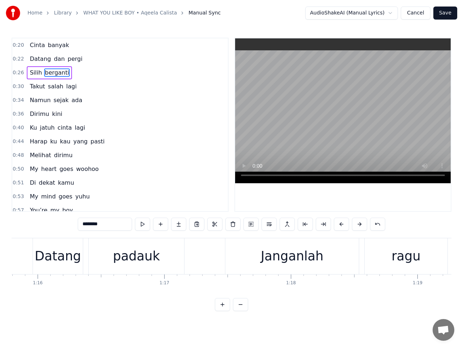
click at [127, 255] on div "padauk" at bounding box center [136, 255] width 47 height 19
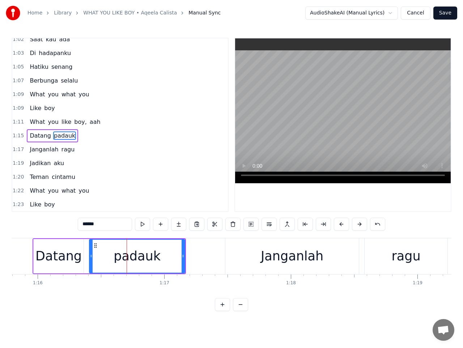
scroll to position [223, 0]
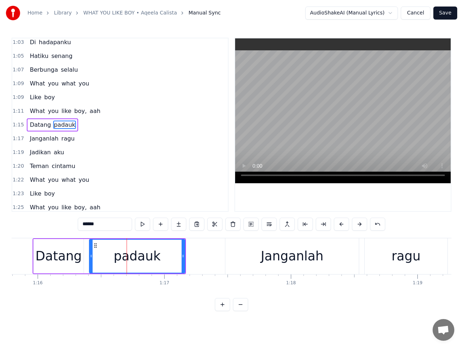
click at [106, 225] on input "******" at bounding box center [105, 223] width 54 height 13
click at [145, 224] on button at bounding box center [142, 223] width 15 height 13
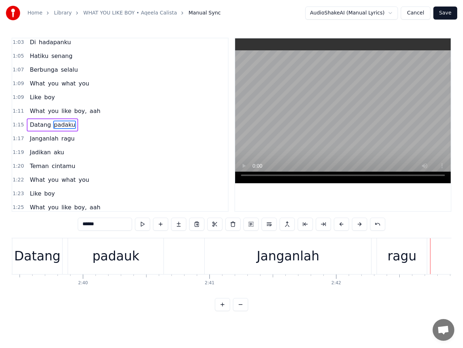
scroll to position [0, 20181]
click at [116, 259] on div "padauk" at bounding box center [117, 255] width 47 height 19
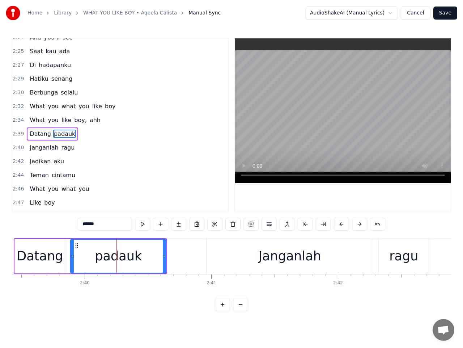
scroll to position [759, 0]
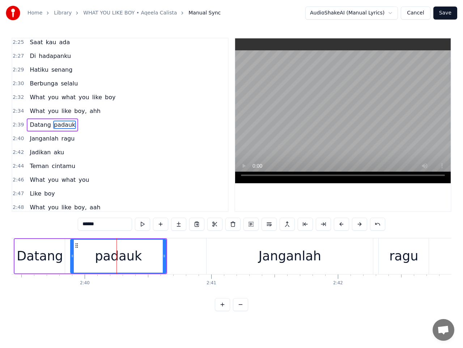
click at [109, 223] on input "******" at bounding box center [105, 223] width 54 height 13
click at [90, 225] on input "*****" at bounding box center [105, 223] width 54 height 13
click at [144, 225] on button at bounding box center [142, 223] width 15 height 13
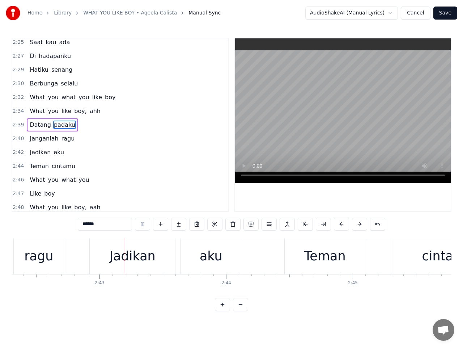
scroll to position [0, 20560]
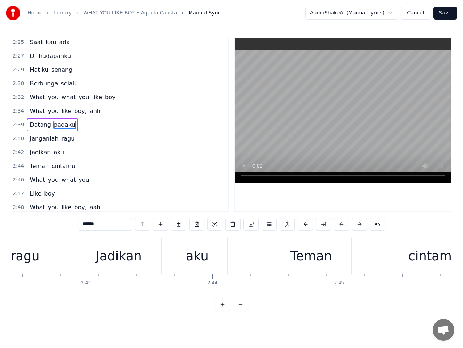
click at [29, 258] on div "ragu" at bounding box center [24, 255] width 29 height 19
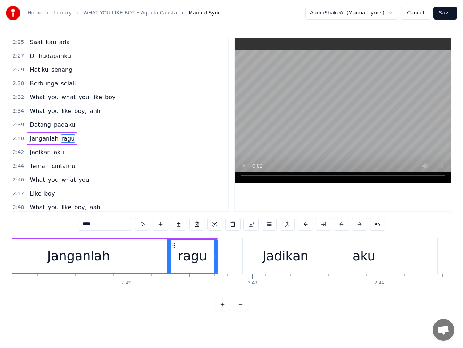
scroll to position [0, 20382]
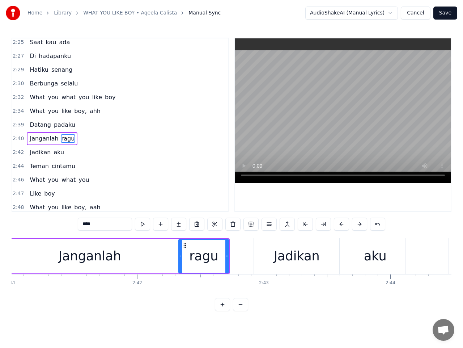
click at [63, 255] on div "Janganlah" at bounding box center [90, 255] width 63 height 19
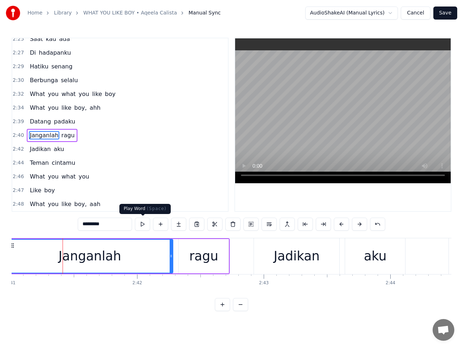
click at [142, 223] on button at bounding box center [142, 223] width 15 height 13
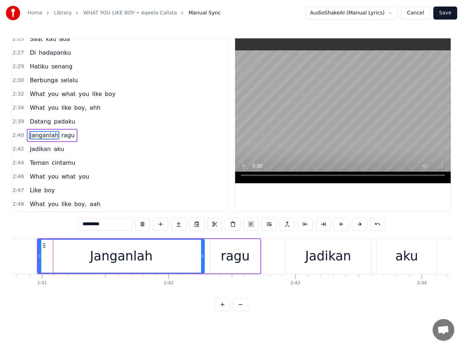
scroll to position [0, 20340]
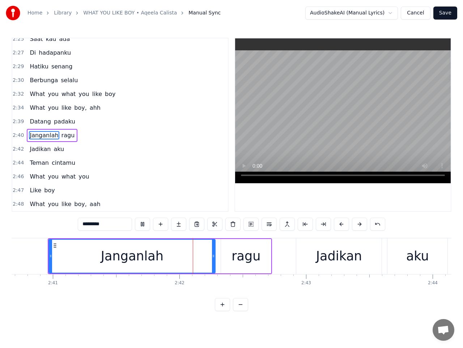
click at [142, 222] on button at bounding box center [142, 223] width 15 height 13
click at [222, 254] on div "ragu" at bounding box center [246, 256] width 50 height 34
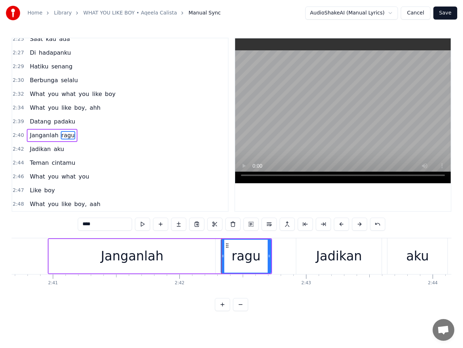
click at [212, 256] on div "Janganlah" at bounding box center [132, 256] width 166 height 34
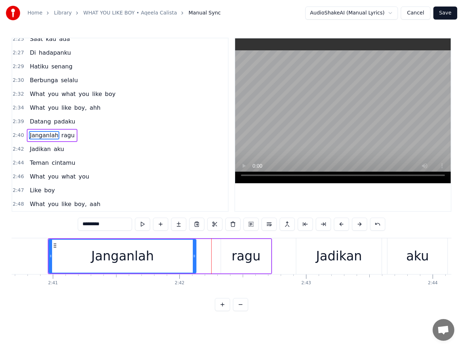
drag, startPoint x: 213, startPoint y: 254, endPoint x: 194, endPoint y: 253, distance: 19.2
click at [194, 253] on icon at bounding box center [194, 256] width 3 height 6
click at [229, 257] on div "ragu" at bounding box center [246, 256] width 50 height 34
type input "****"
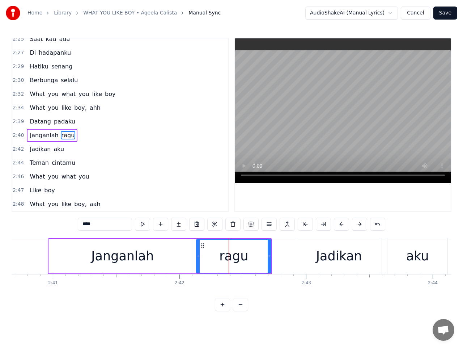
drag, startPoint x: 221, startPoint y: 255, endPoint x: 197, endPoint y: 254, distance: 24.6
click at [197, 254] on icon at bounding box center [198, 256] width 3 height 6
click at [17, 132] on span "2:40" at bounding box center [18, 135] width 11 height 7
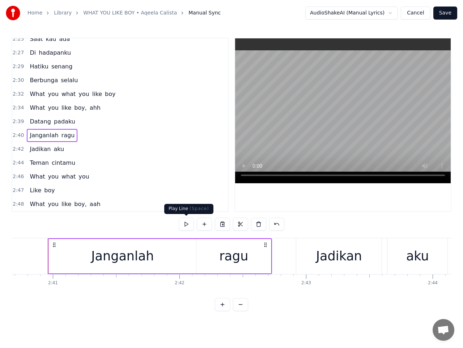
click at [186, 220] on button at bounding box center [186, 223] width 15 height 13
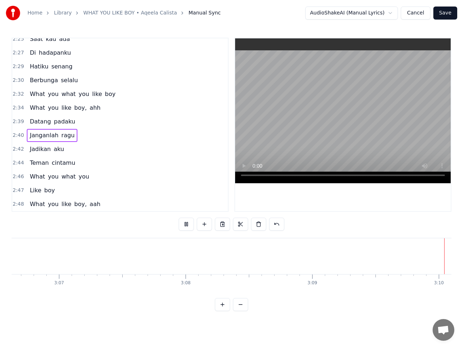
scroll to position [0, 23626]
click at [445, 14] on button "Save" at bounding box center [445, 13] width 24 height 13
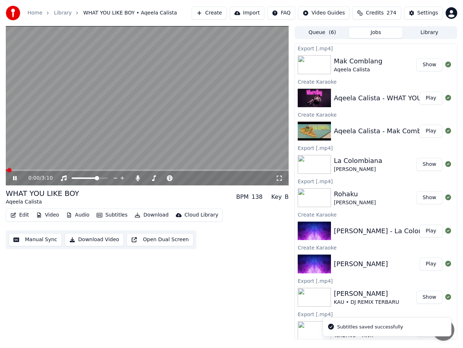
click at [101, 240] on button "Download Video" at bounding box center [94, 239] width 59 height 13
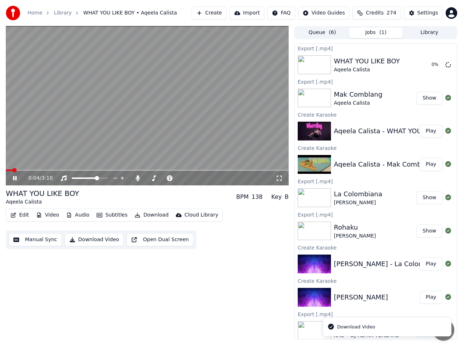
click at [17, 178] on icon at bounding box center [15, 178] width 4 height 4
click at [424, 101] on button "Show" at bounding box center [429, 98] width 26 height 13
click at [424, 69] on button "Show" at bounding box center [429, 64] width 26 height 13
